Goal: Contribute content: Add original content to the website for others to see

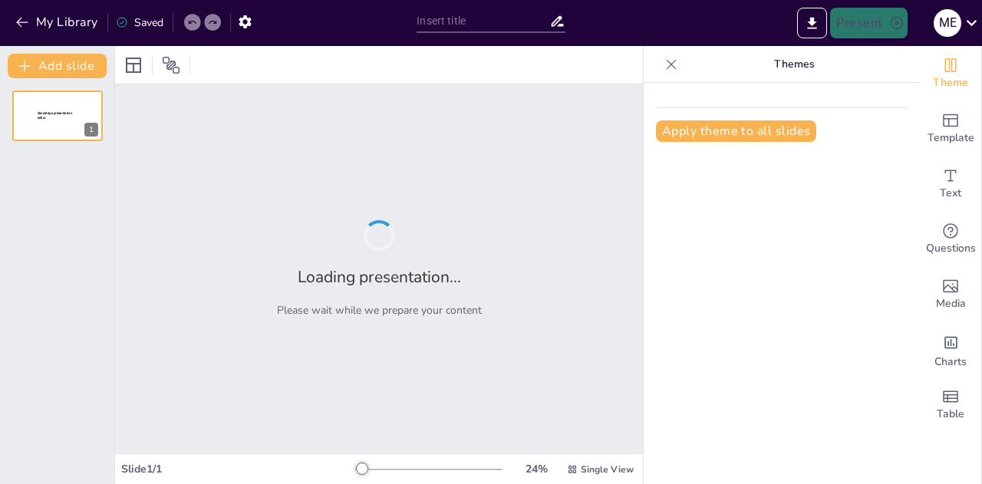
type input "Understanding Energy Efficiency: Definitions, Sources, and Management Strategies"
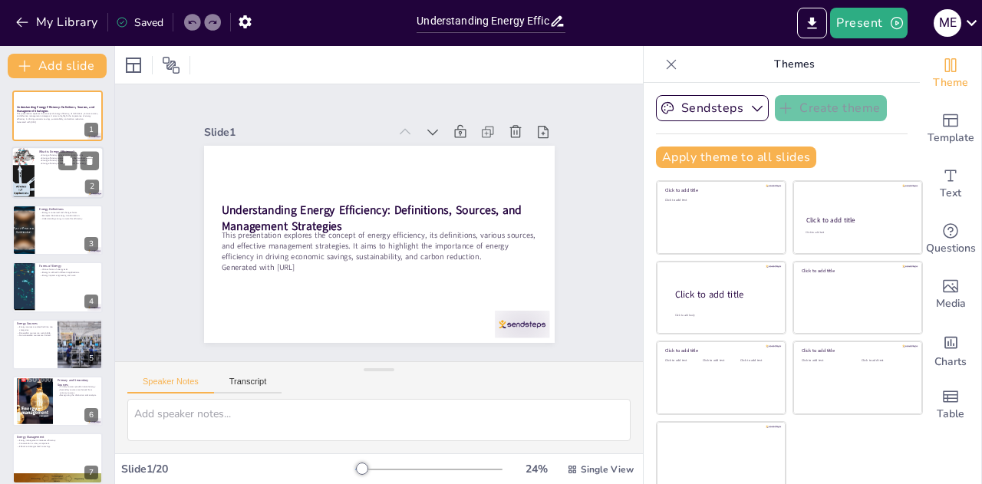
click at [57, 185] on div at bounding box center [58, 173] width 92 height 52
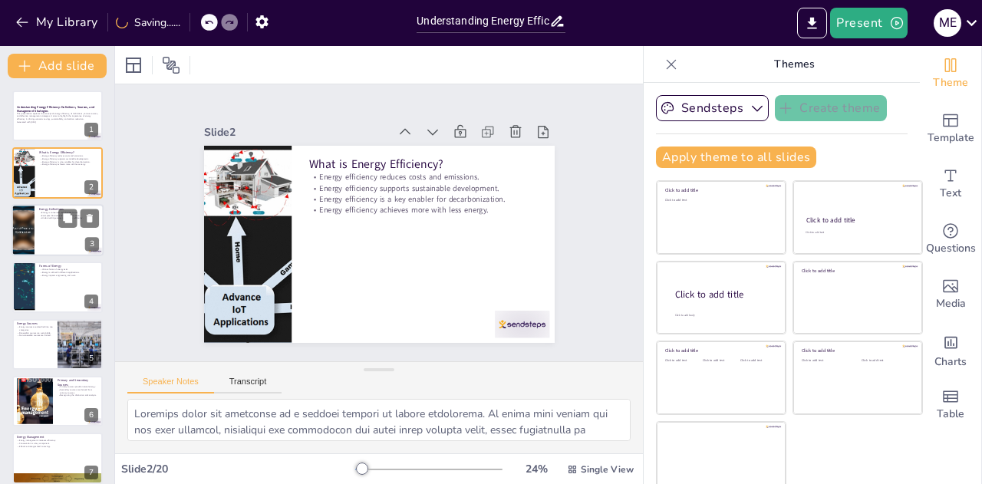
click at [51, 232] on div at bounding box center [58, 230] width 92 height 52
type textarea "The conservation of energy is a fundamental principle in physics that states en…"
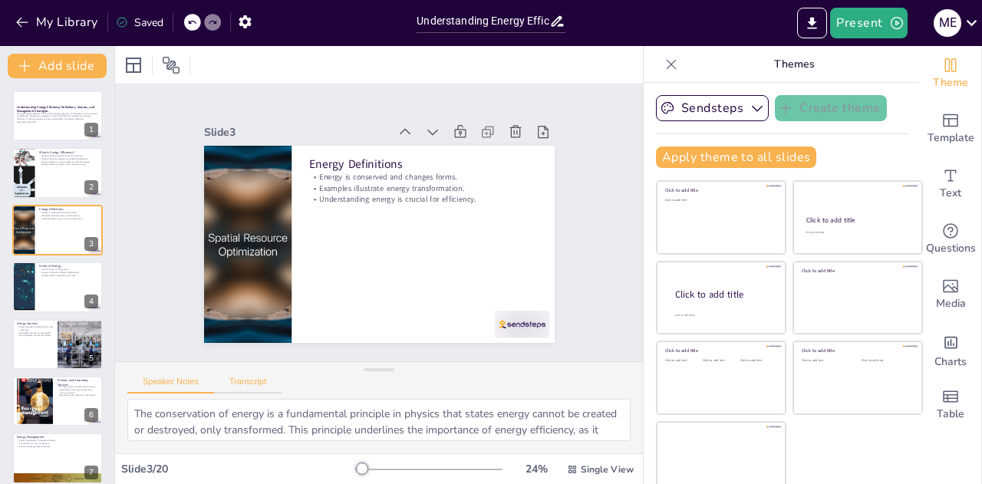
click at [249, 382] on button "Transcript" at bounding box center [248, 385] width 68 height 17
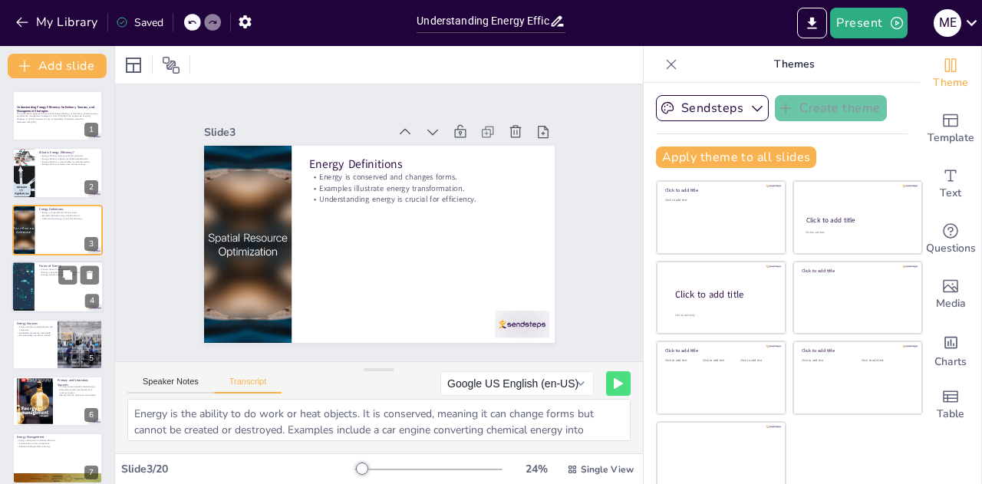
click at [52, 283] on div at bounding box center [58, 287] width 92 height 52
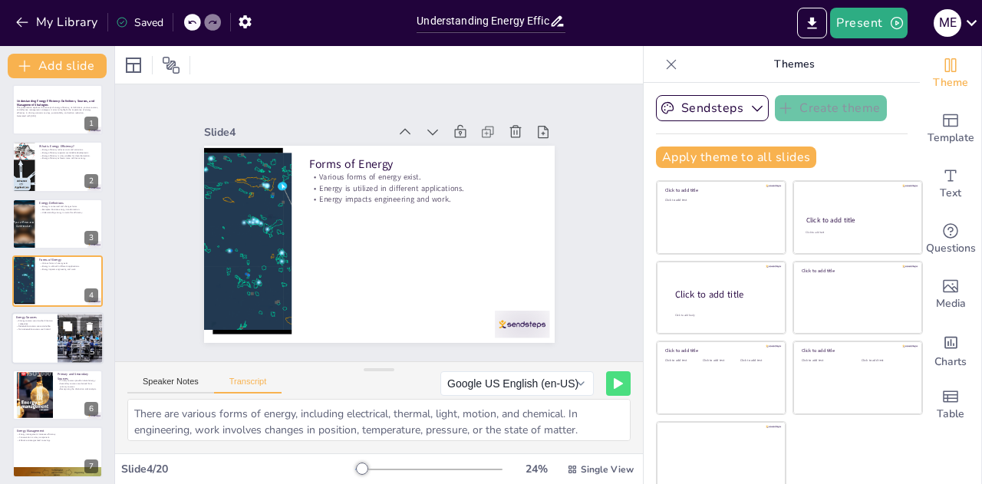
click at [58, 325] on button at bounding box center [67, 326] width 18 height 18
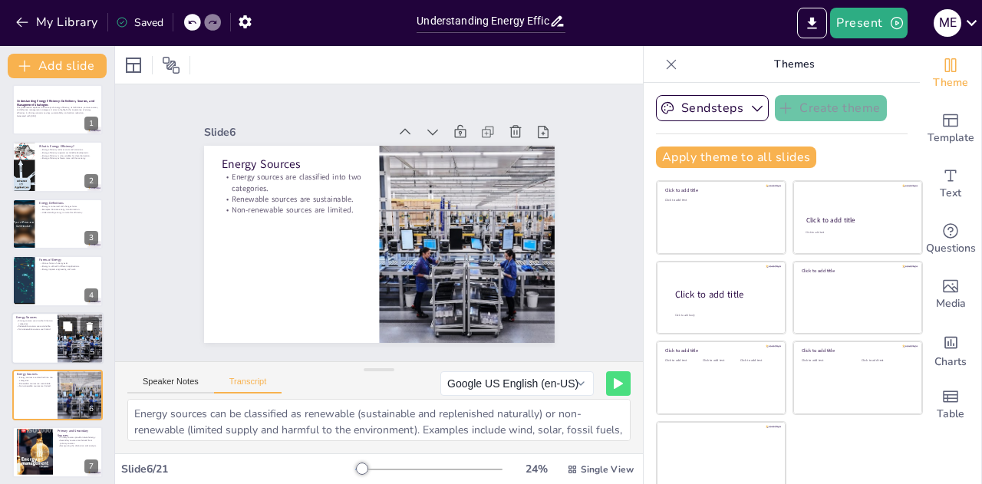
scroll to position [120, 0]
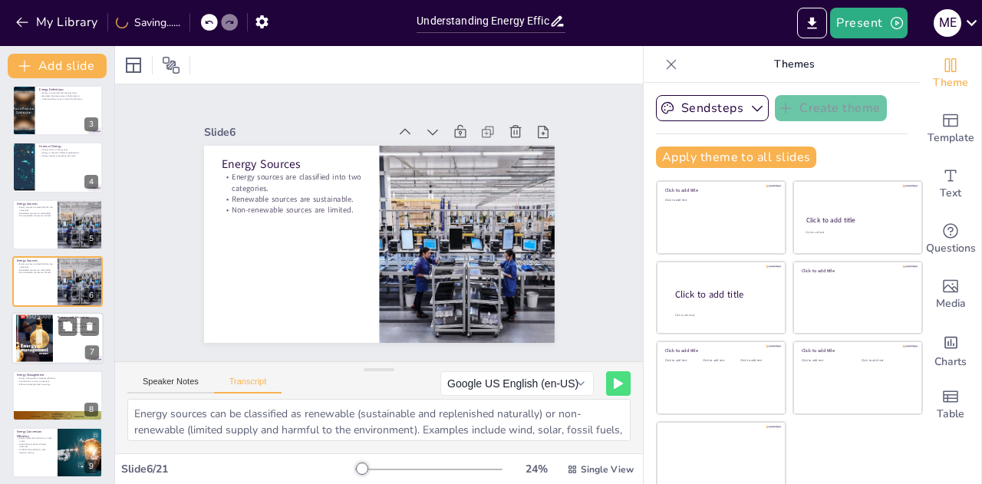
click at [35, 332] on div at bounding box center [34, 338] width 37 height 52
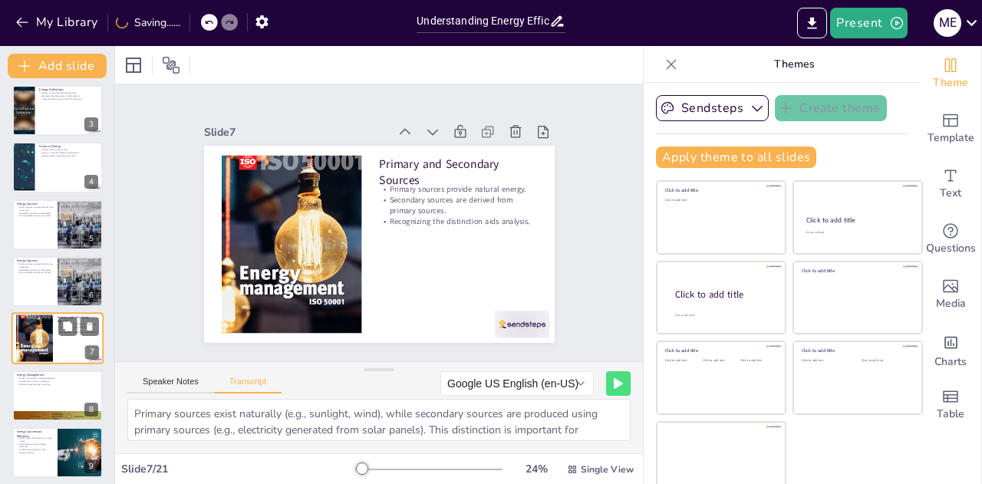
scroll to position [176, 0]
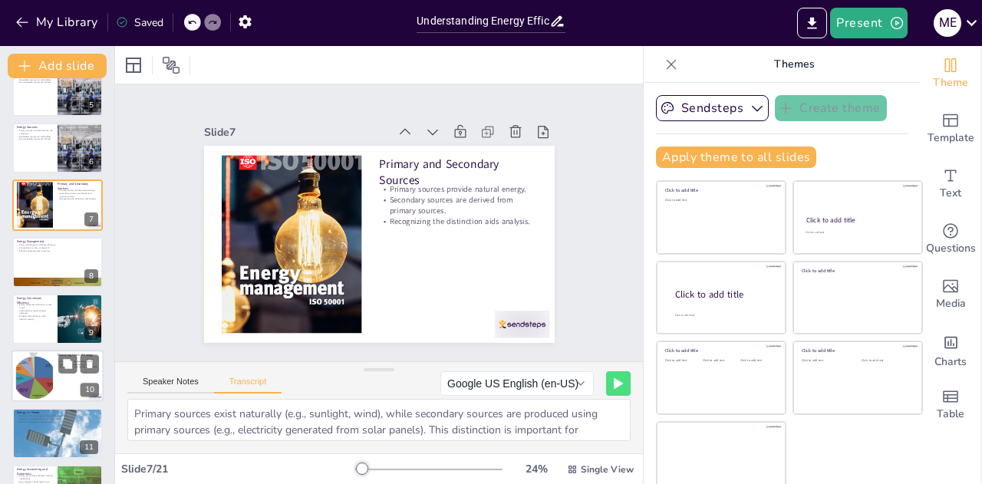
click at [32, 384] on div at bounding box center [34, 376] width 43 height 47
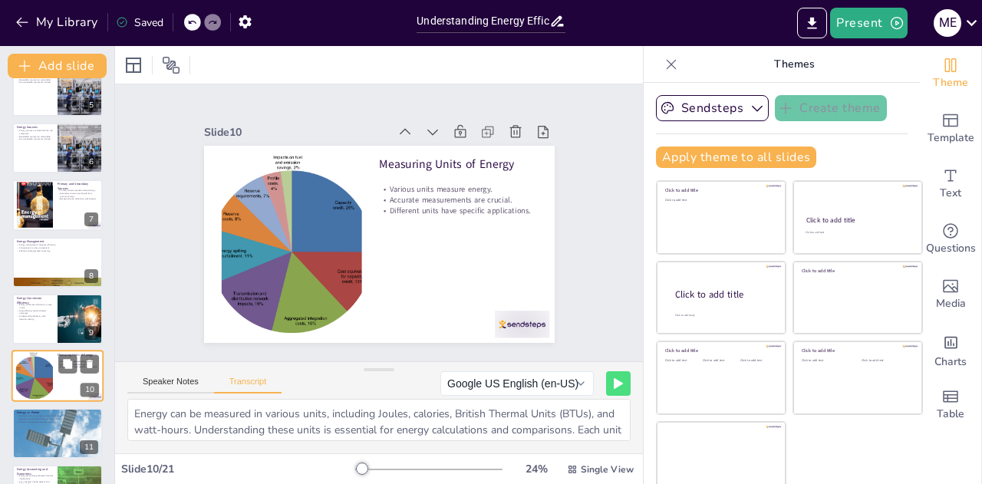
scroll to position [348, 0]
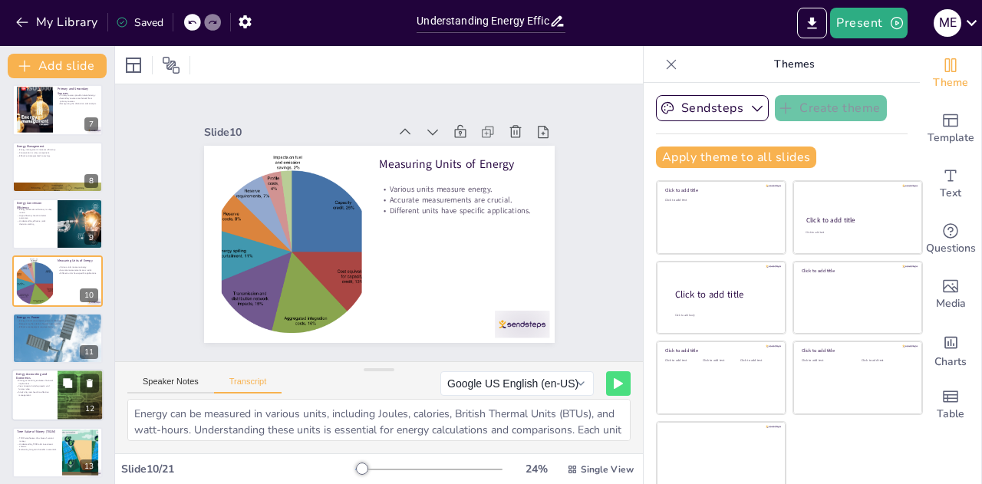
click at [54, 403] on div at bounding box center [58, 395] width 92 height 52
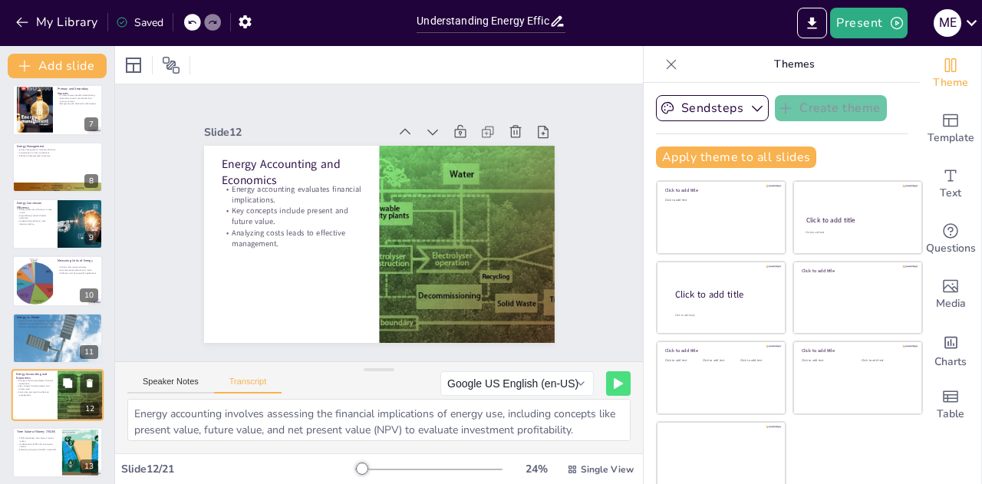
scroll to position [462, 0]
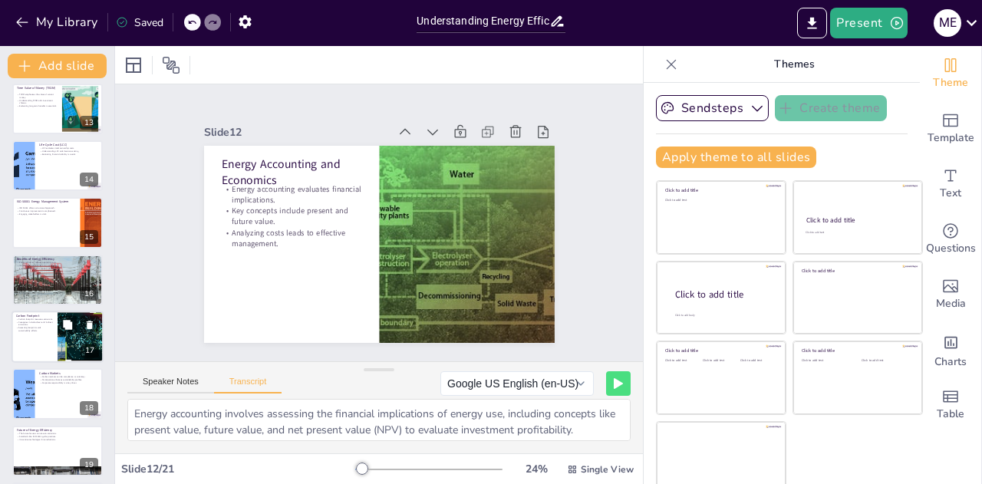
click at [39, 344] on div at bounding box center [58, 337] width 92 height 52
type textarea "The carbon footprint measures the total greenhouse gas emissions caused by an a…"
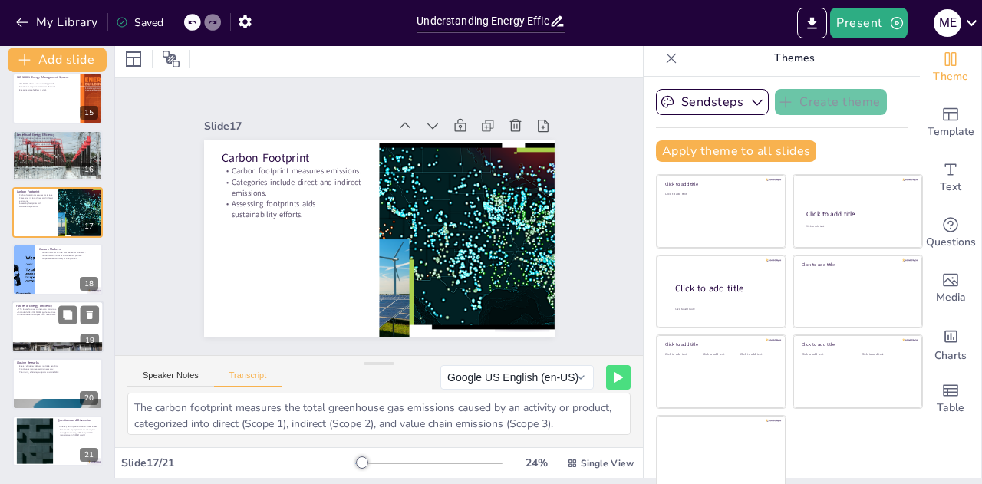
scroll to position [8, 0]
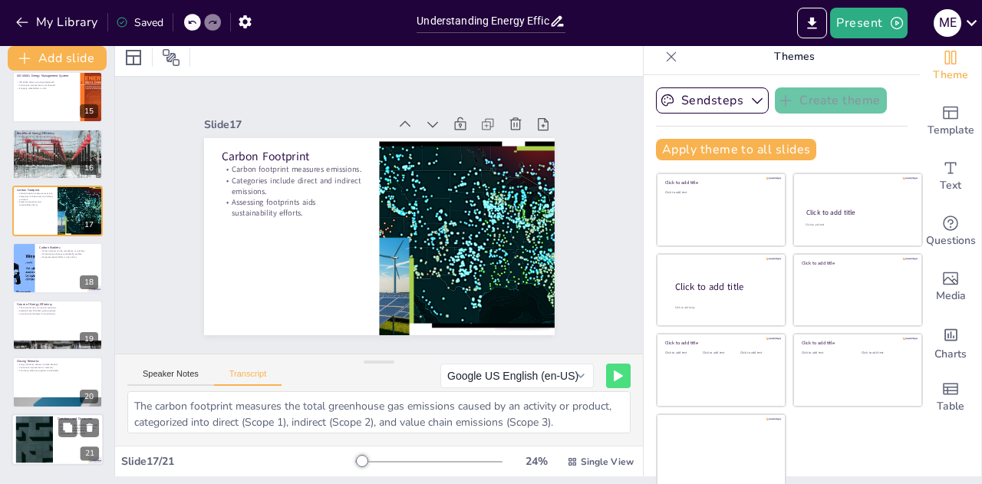
click at [55, 438] on div at bounding box center [58, 439] width 92 height 52
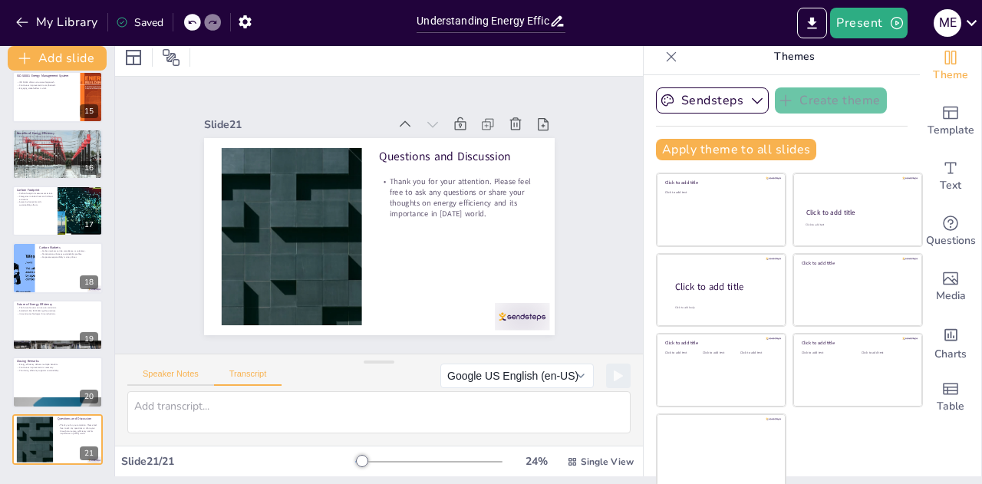
click at [155, 375] on button "Speaker Notes" at bounding box center [170, 377] width 87 height 17
click at [37, 369] on p "Prioritizing efficiency supports sustainability." at bounding box center [57, 370] width 83 height 3
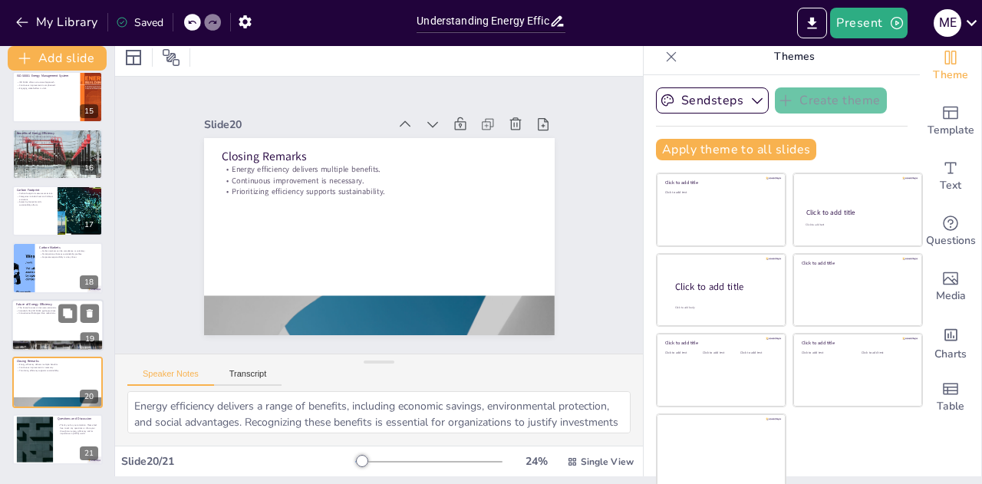
click at [31, 326] on div at bounding box center [58, 325] width 92 height 52
type textarea "The focus on net-zero emissions is a critical aspect of the future of energy ef…"
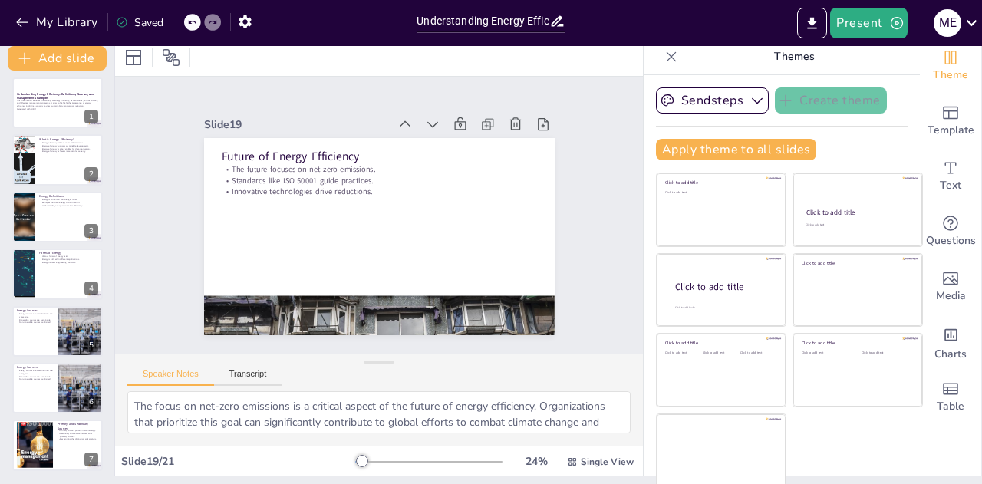
scroll to position [0, 0]
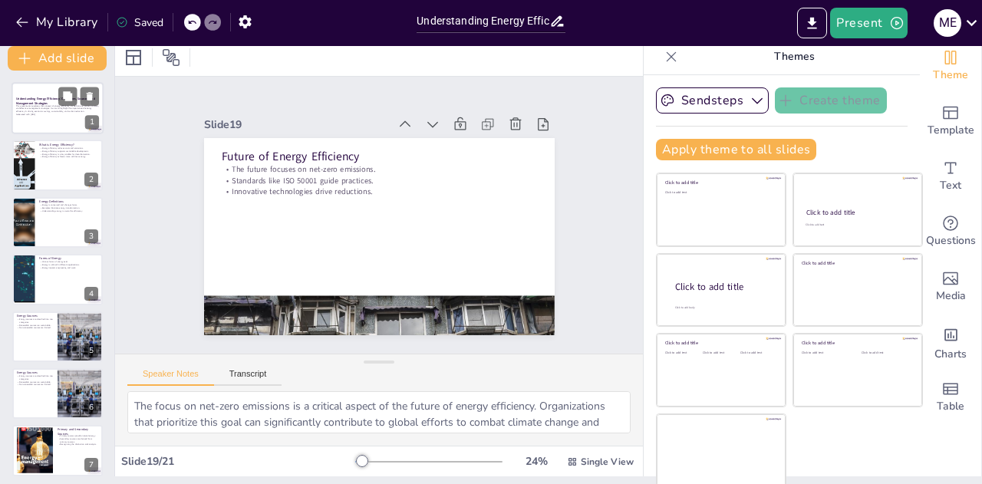
click at [41, 97] on strong "Understanding Energy Efficiency: Definitions, Sources, and Management Strategies" at bounding box center [55, 101] width 79 height 8
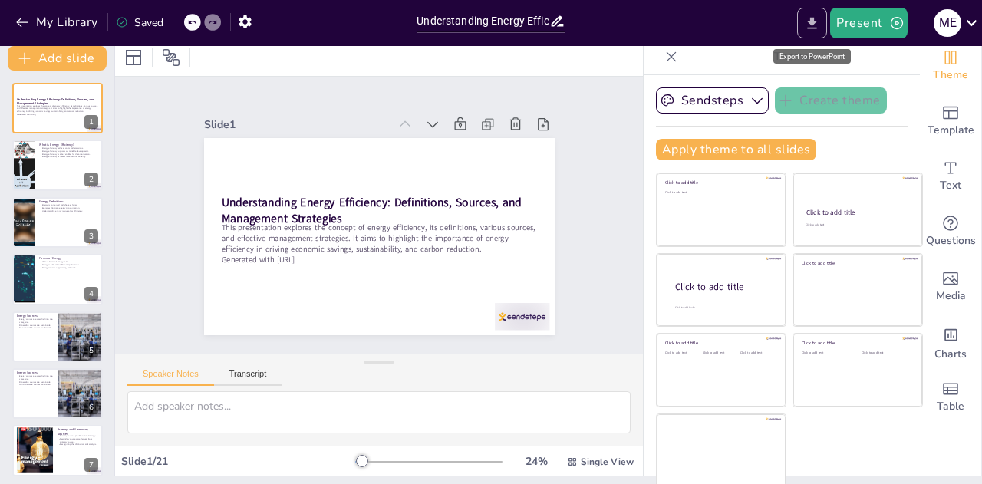
click at [816, 18] on icon "Export to PowerPoint" at bounding box center [812, 23] width 16 height 16
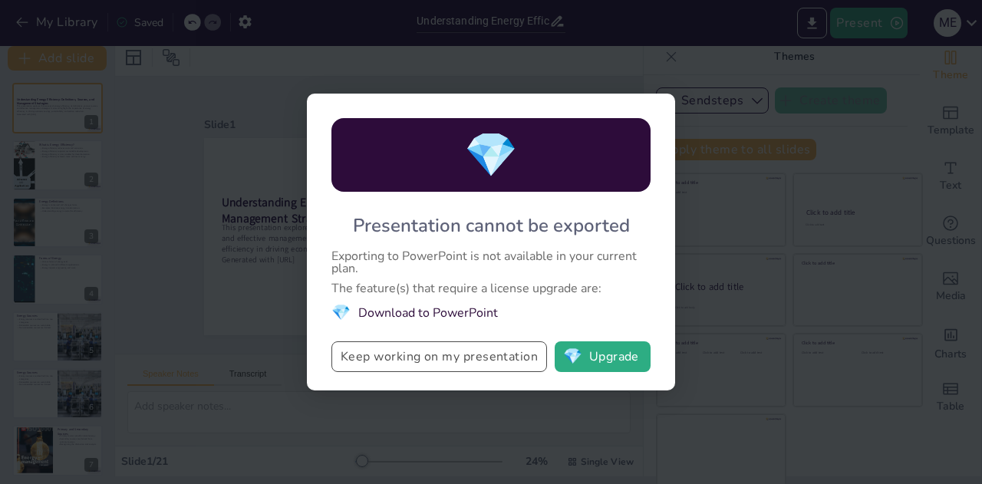
click at [452, 359] on button "Keep working on my presentation" at bounding box center [438, 356] width 215 height 31
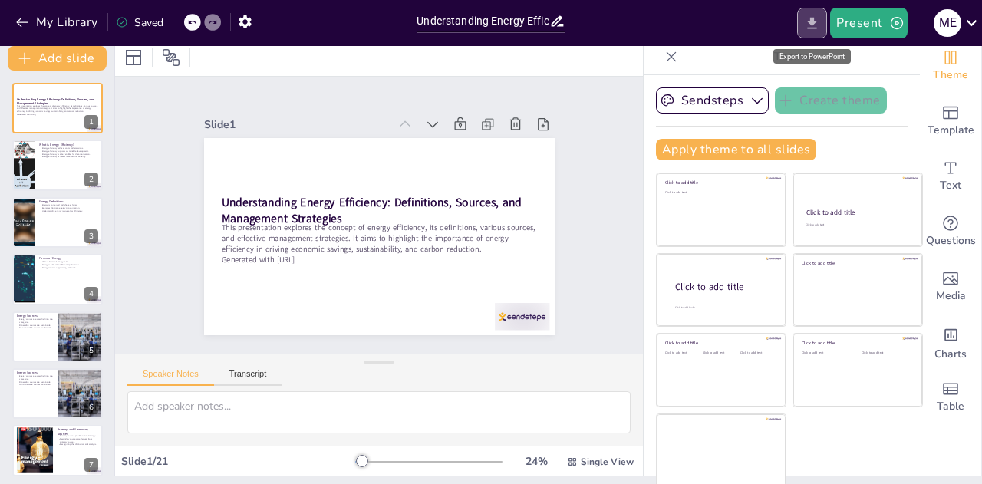
click at [816, 12] on button "Export to PowerPoint" at bounding box center [812, 23] width 30 height 31
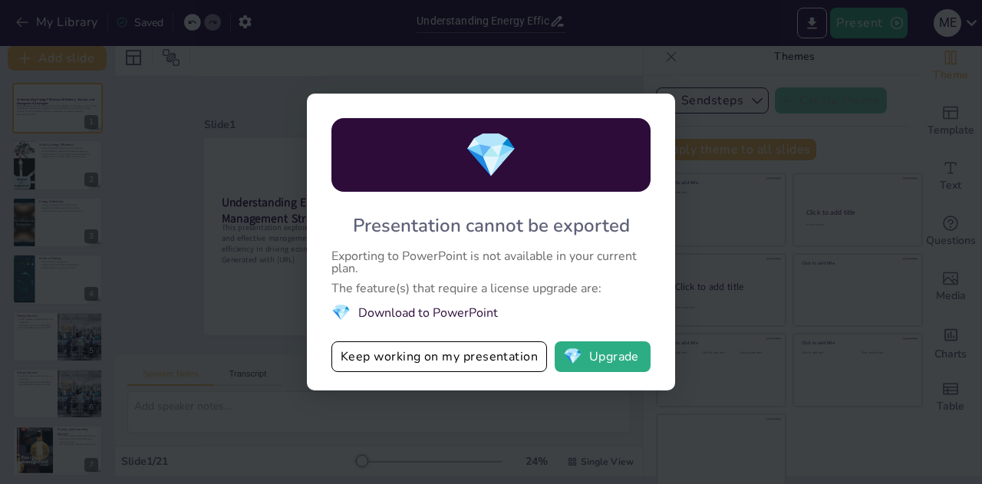
click at [586, 54] on div "💎 Presentation cannot be exported Exporting to PowerPoint is not available in y…" at bounding box center [491, 242] width 982 height 484
click at [433, 360] on button "Keep working on my presentation" at bounding box center [438, 356] width 215 height 31
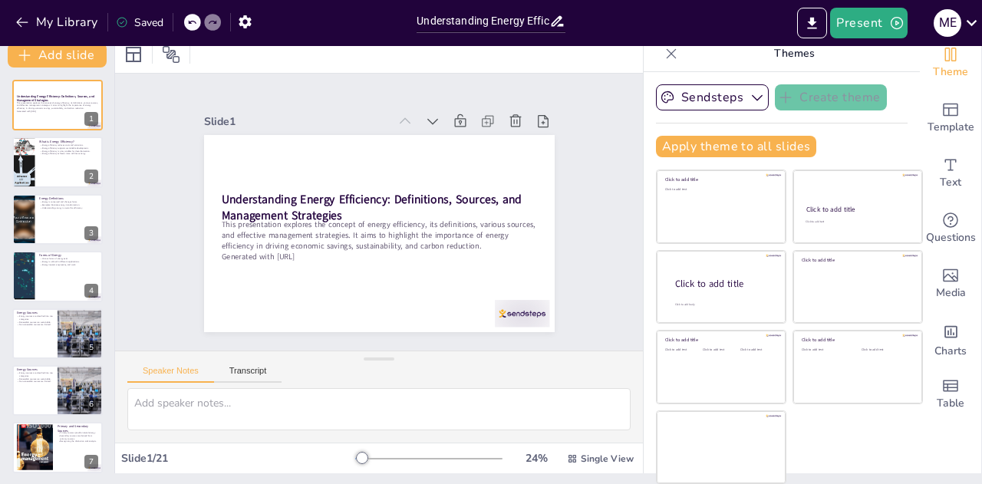
scroll to position [8, 0]
